Goal: Transaction & Acquisition: Purchase product/service

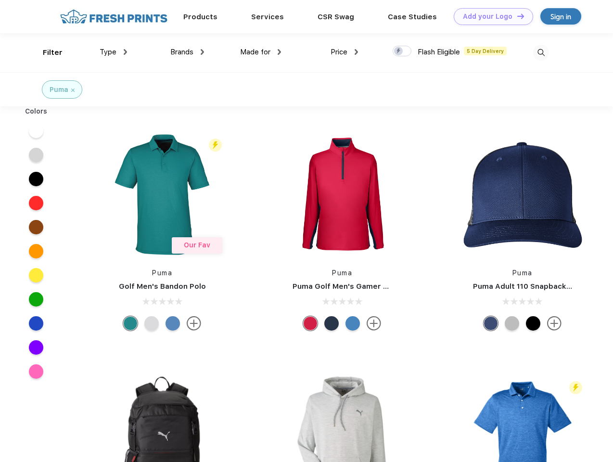
click at [490, 16] on link "Add your Logo Design Tool" at bounding box center [493, 16] width 79 height 17
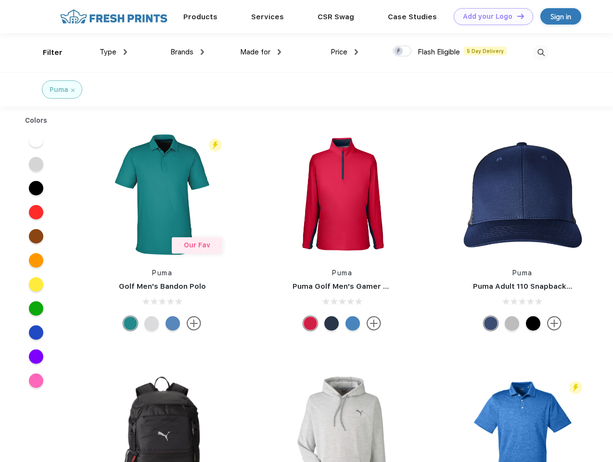
click at [0, 0] on div "Design Tool" at bounding box center [0, 0] width 0 height 0
click at [516, 16] on link "Add your Logo Design Tool" at bounding box center [493, 16] width 79 height 17
click at [46, 52] on div "Filter" at bounding box center [53, 52] width 20 height 11
click at [114, 52] on span "Type" at bounding box center [108, 52] width 17 height 9
click at [187, 52] on span "Brands" at bounding box center [181, 52] width 23 height 9
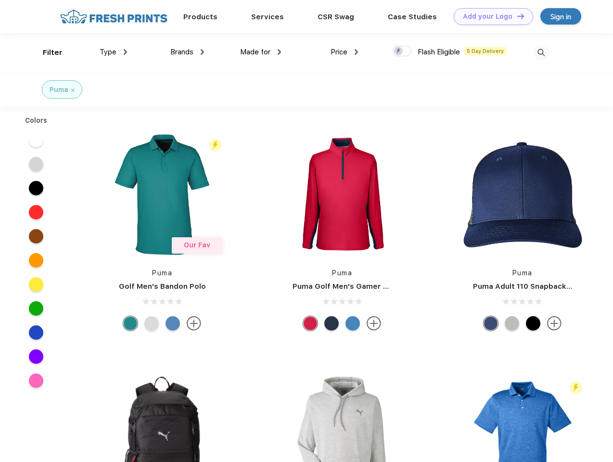
click at [261, 52] on span "Made for" at bounding box center [255, 52] width 30 height 9
click at [344, 52] on span "Price" at bounding box center [339, 52] width 17 height 9
click at [402, 51] on div at bounding box center [402, 51] width 19 height 11
click at [399, 51] on input "checkbox" at bounding box center [396, 48] width 6 height 6
click at [541, 52] on img at bounding box center [541, 53] width 16 height 16
